Goal: Information Seeking & Learning: Find specific fact

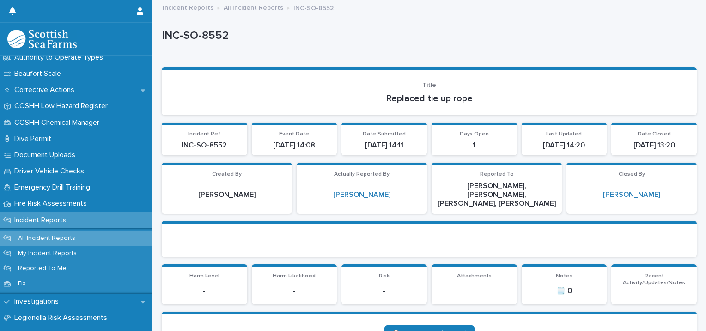
click at [89, 220] on div "Incident Reports" at bounding box center [76, 220] width 153 height 16
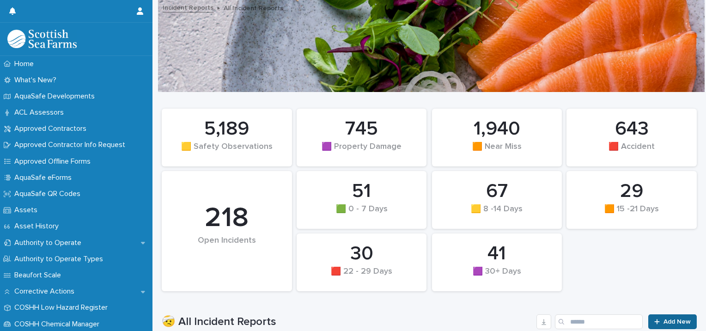
click at [655, 322] on div at bounding box center [659, 322] width 9 height 6
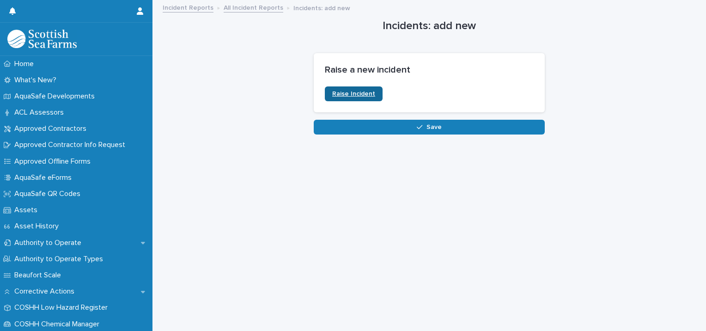
click at [369, 94] on link "Raise Incident" at bounding box center [354, 93] width 58 height 15
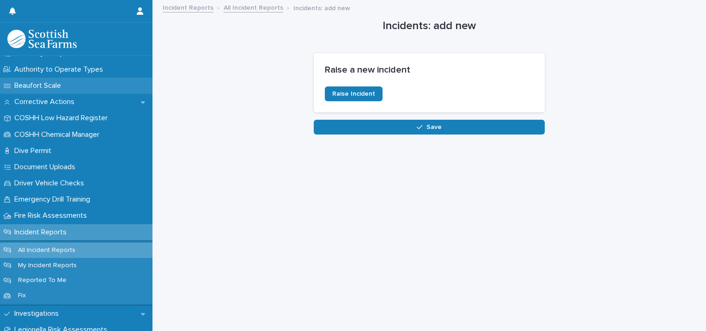
scroll to position [229, 0]
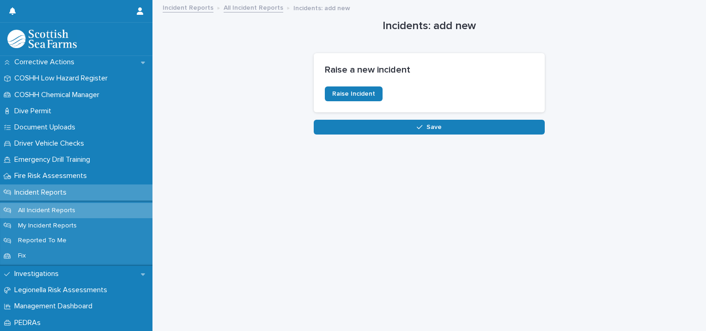
click at [77, 190] on div "Incident Reports" at bounding box center [76, 192] width 153 height 16
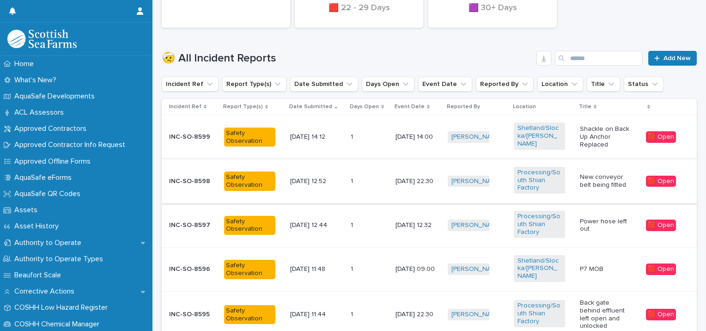
scroll to position [178, 0]
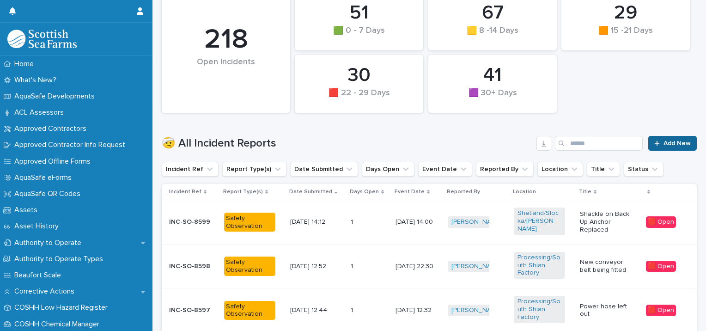
click at [674, 146] on link "Add New" at bounding box center [673, 143] width 49 height 15
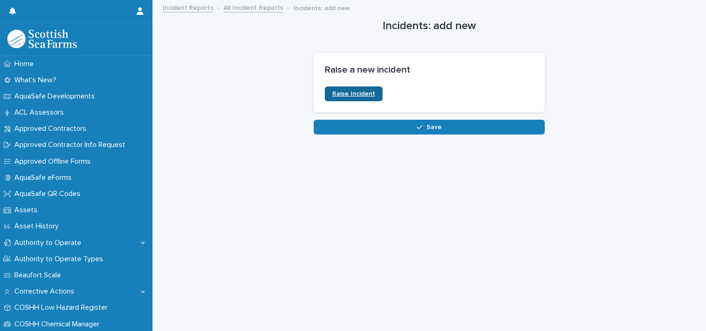
click at [357, 94] on span "Raise Incident" at bounding box center [353, 94] width 43 height 6
click at [364, 92] on span "Raise Incident" at bounding box center [353, 94] width 43 height 6
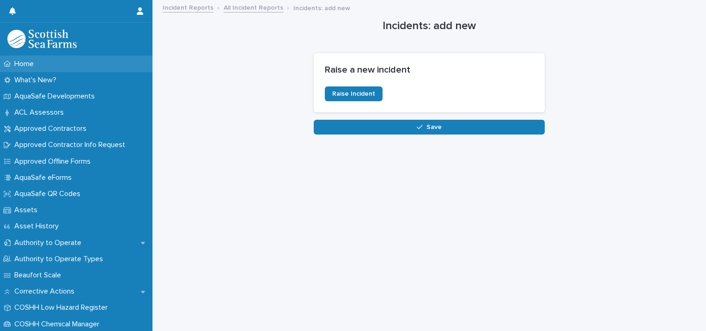
click at [55, 61] on div "Home" at bounding box center [76, 64] width 153 height 16
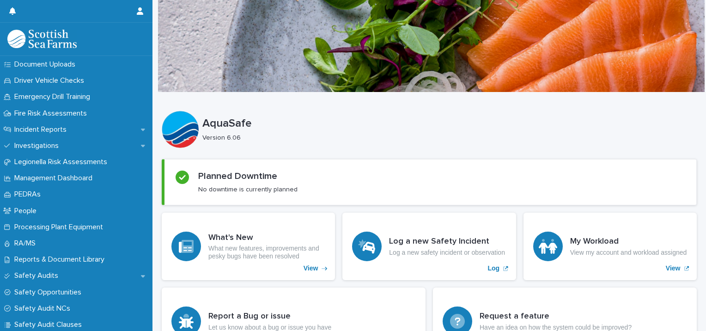
scroll to position [292, 0]
click at [80, 124] on div "Incident Reports" at bounding box center [76, 130] width 153 height 16
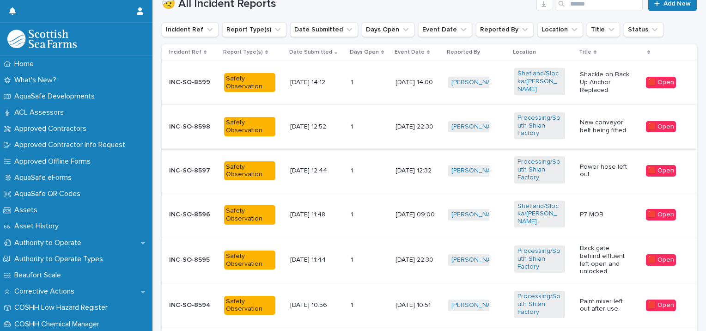
scroll to position [206, 0]
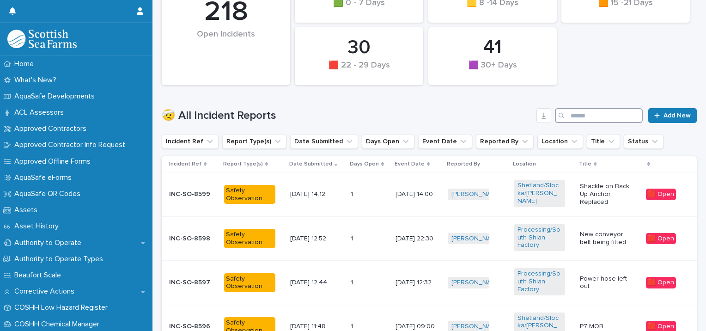
click at [582, 109] on input "Search" at bounding box center [599, 115] width 88 height 15
type input "*****"
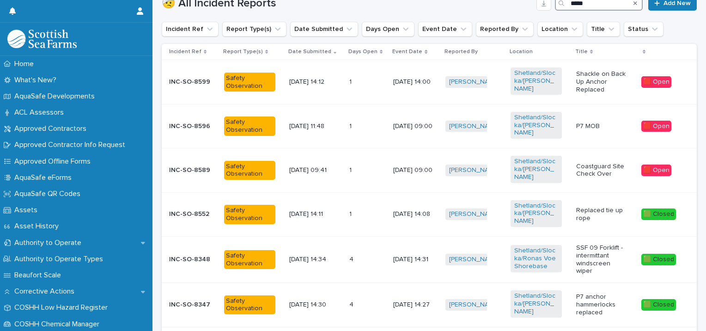
scroll to position [316, 0]
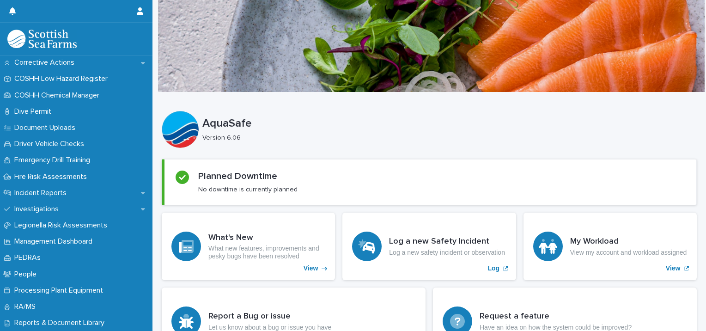
scroll to position [228, 0]
click at [79, 159] on p "Emergency Drill Training" at bounding box center [54, 161] width 87 height 9
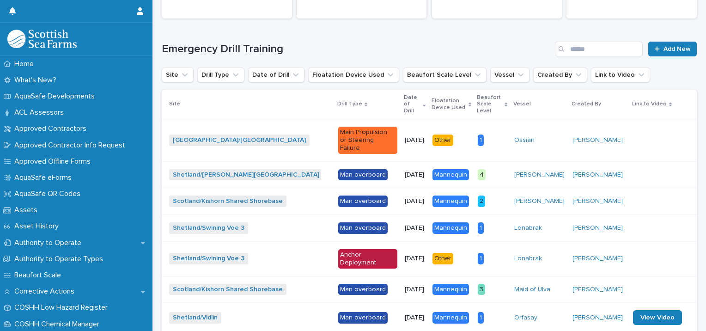
scroll to position [210, 0]
click at [577, 55] on input "Search" at bounding box center [599, 49] width 88 height 15
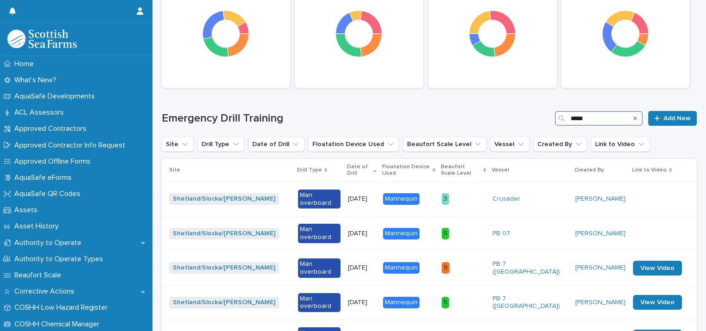
scroll to position [210, 0]
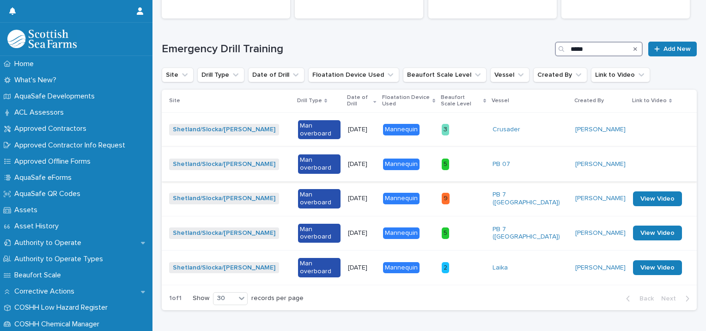
type input "*****"
click at [359, 160] on p "[DATE]" at bounding box center [362, 164] width 28 height 8
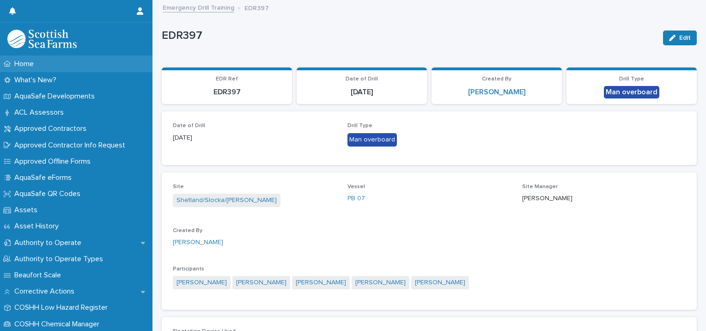
click at [90, 67] on div "Home" at bounding box center [76, 64] width 153 height 16
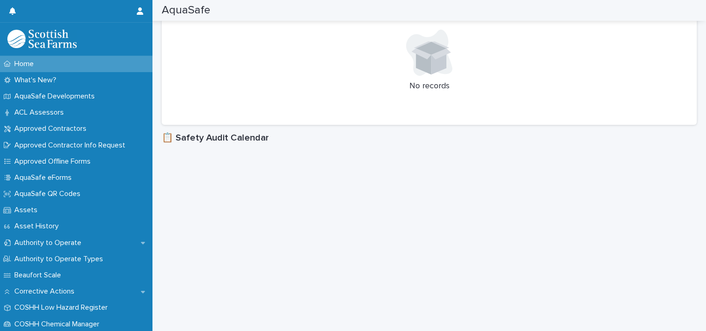
click at [74, 66] on div "Home" at bounding box center [76, 64] width 153 height 16
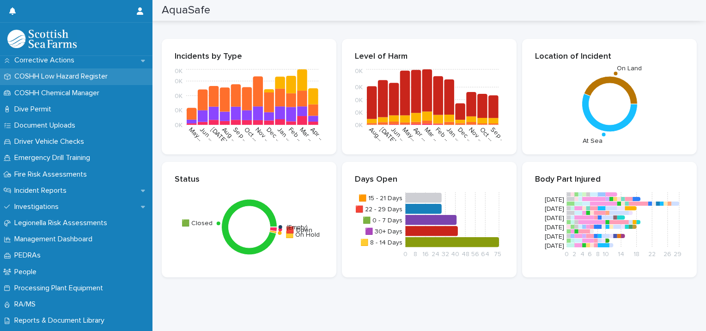
scroll to position [231, 0]
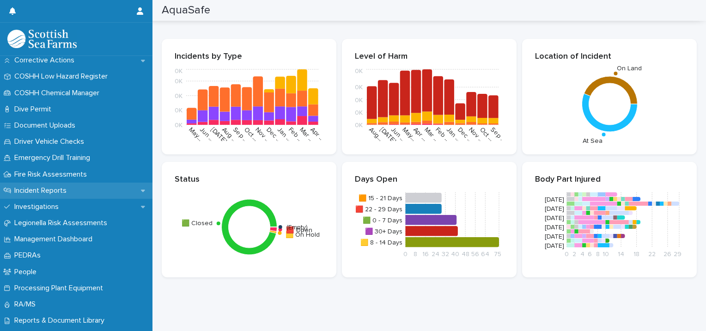
click at [76, 188] on div "Incident Reports" at bounding box center [76, 191] width 153 height 16
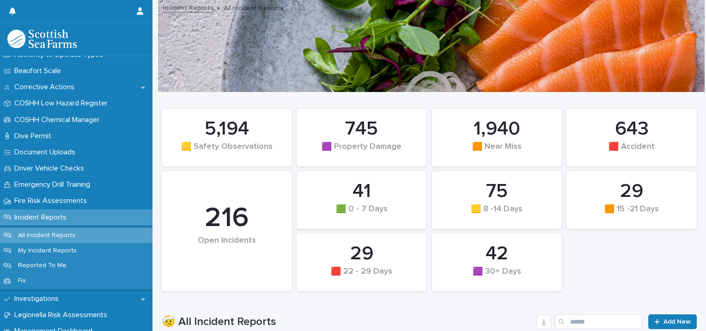
scroll to position [203, 0]
click at [87, 181] on p "Emergency Drill Training" at bounding box center [54, 185] width 87 height 9
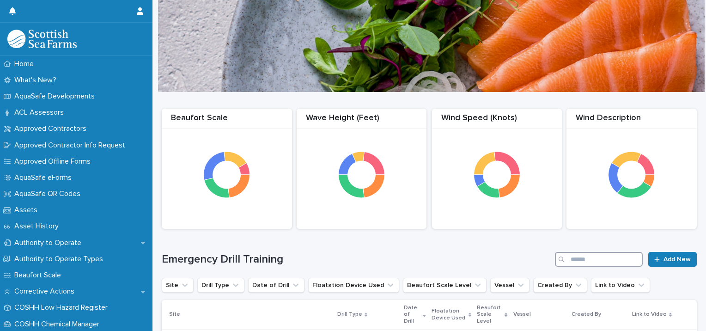
click at [590, 264] on input "Search" at bounding box center [599, 259] width 88 height 15
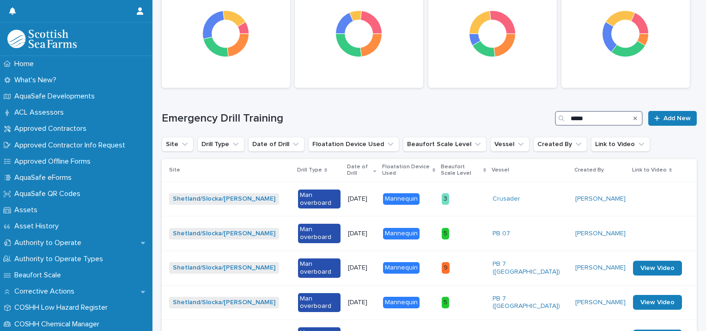
scroll to position [177, 0]
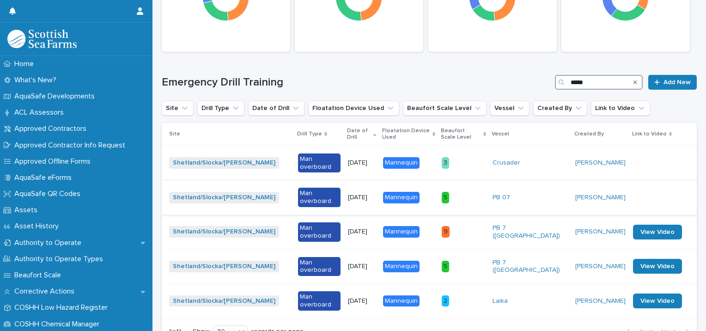
type input "*****"
drag, startPoint x: 485, startPoint y: 182, endPoint x: 476, endPoint y: 181, distance: 9.8
click at [476, 192] on p "5" at bounding box center [463, 198] width 43 height 12
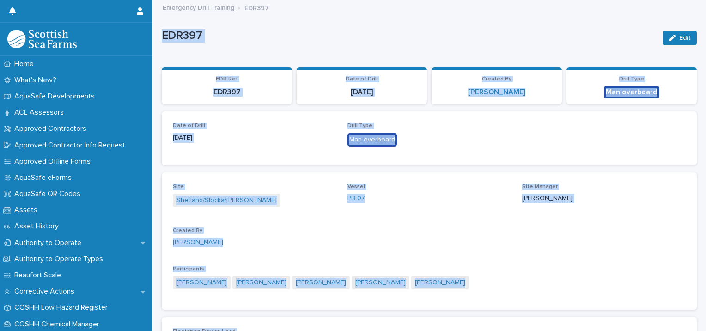
drag, startPoint x: 476, startPoint y: 181, endPoint x: 416, endPoint y: 227, distance: 76.1
click at [416, 227] on div "Site Shetland/Slocka/[PERSON_NAME] Vessel PB 07 Site Manager [PERSON_NAME] Crea…" at bounding box center [429, 242] width 513 height 116
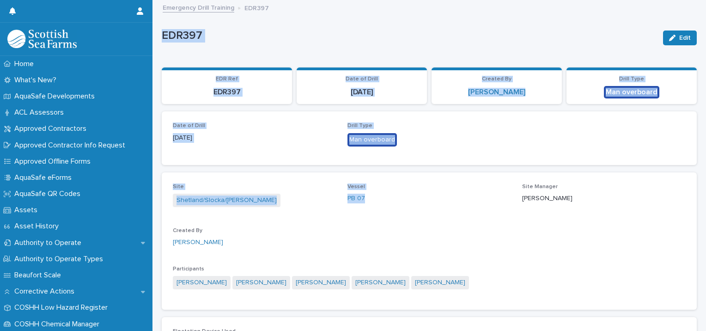
click at [416, 227] on div "Site Shetland/Slocka/[PERSON_NAME] Vessel PB 07 Site Manager [PERSON_NAME] Crea…" at bounding box center [429, 242] width 513 height 116
click at [68, 67] on div "Home" at bounding box center [76, 64] width 153 height 16
